Goal: Contribute content

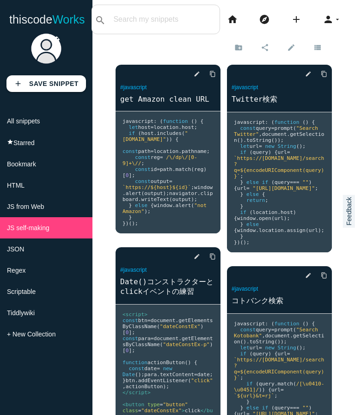
click at [215, 76] on icon "content_copy" at bounding box center [212, 74] width 6 height 17
click at [65, 81] on b "Save Snippet" at bounding box center [53, 83] width 49 height 7
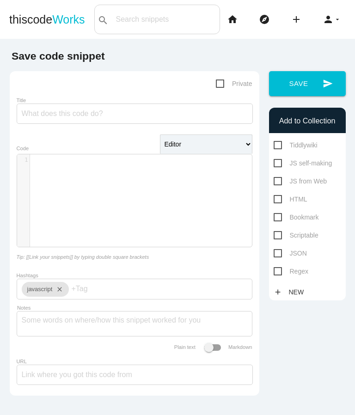
click at [216, 83] on span "Private" at bounding box center [234, 84] width 36 height 12
click at [216, 83] on input "Private" at bounding box center [219, 81] width 6 height 6
checkbox input "true"
click at [185, 116] on input "Title" at bounding box center [135, 113] width 236 height 20
click at [215, 148] on select "Editor HTML Editor Javascript Editor PHP Editor Python Editor" at bounding box center [206, 143] width 92 height 19
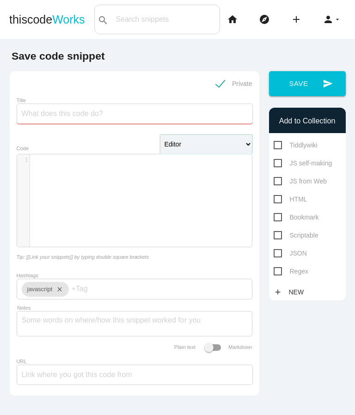
select select "javascript"
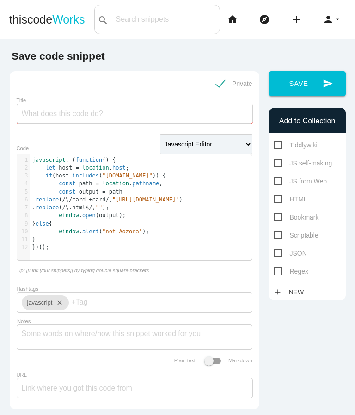
click at [130, 120] on input "Title" at bounding box center [135, 113] width 236 height 20
type input "青空文庫→青空 in Browsers"
click at [273, 165] on span "JS self-making" at bounding box center [302, 163] width 59 height 12
click at [273, 163] on input "JS self-making" at bounding box center [276, 160] width 6 height 6
checkbox input "true"
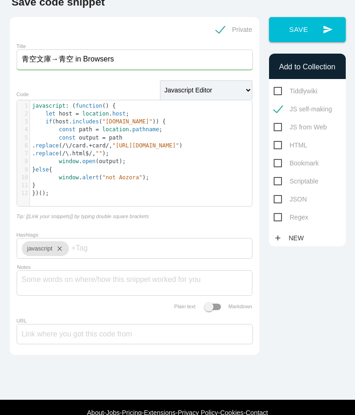
scroll to position [45, 0]
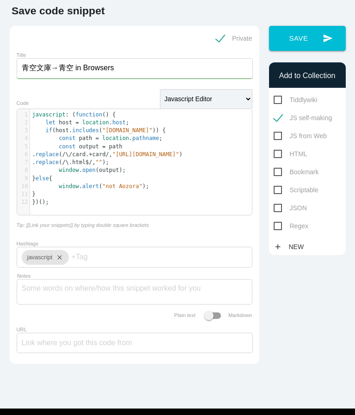
click at [303, 38] on button "send Save" at bounding box center [307, 38] width 77 height 25
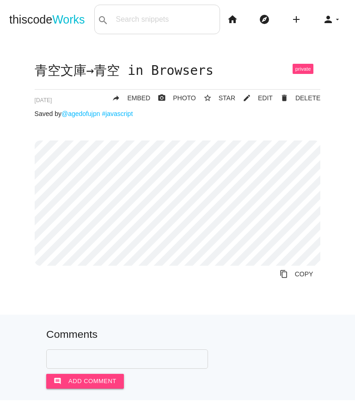
click at [303, 274] on link "content_copy COPY" at bounding box center [296, 274] width 48 height 17
